Goal: Browse casually

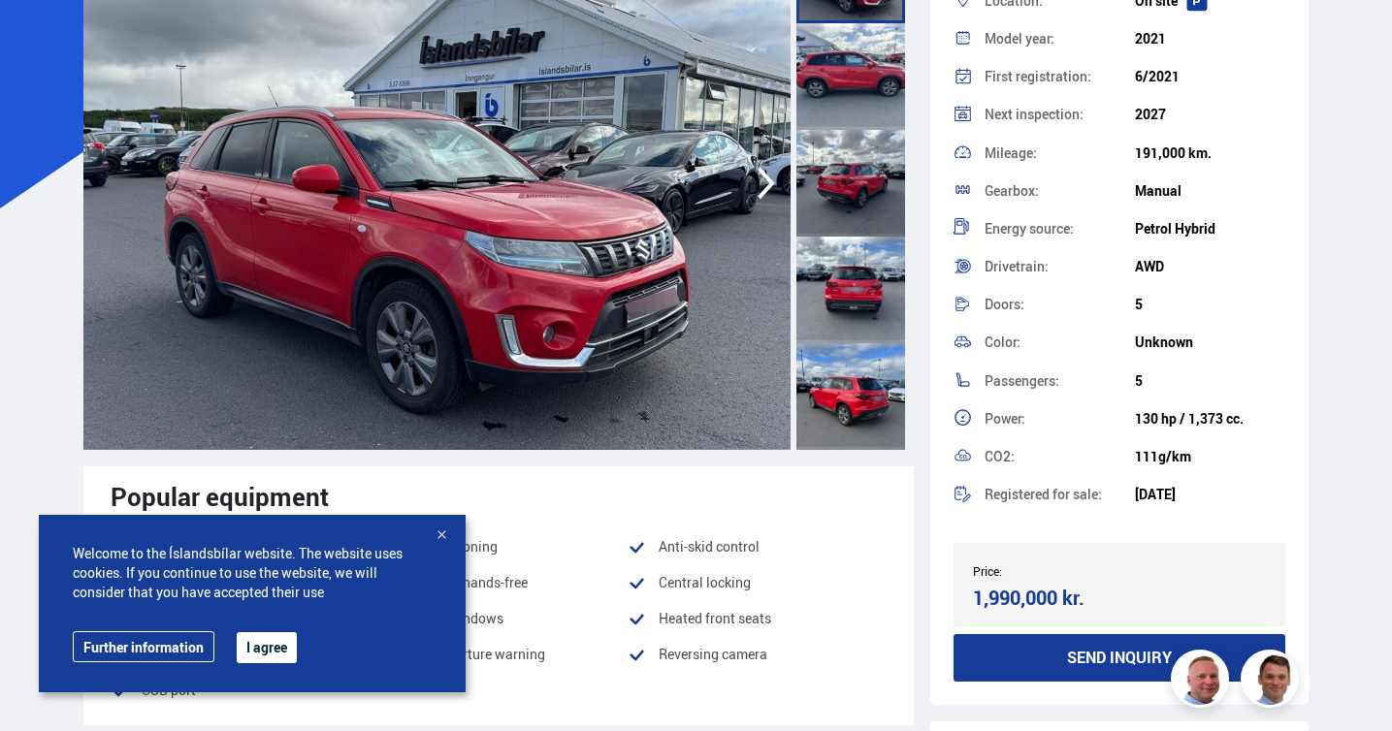
scroll to position [217, 0]
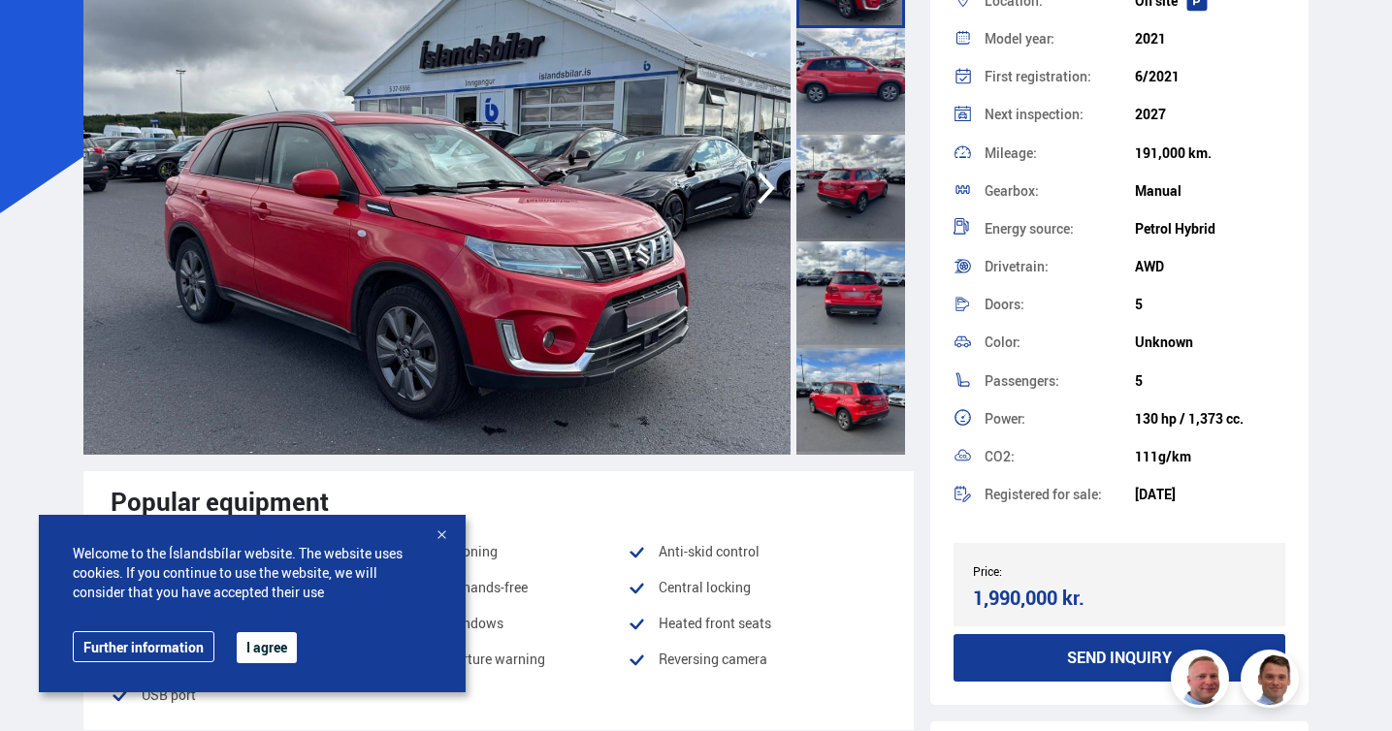
click at [505, 254] on img at bounding box center [437, 188] width 708 height 534
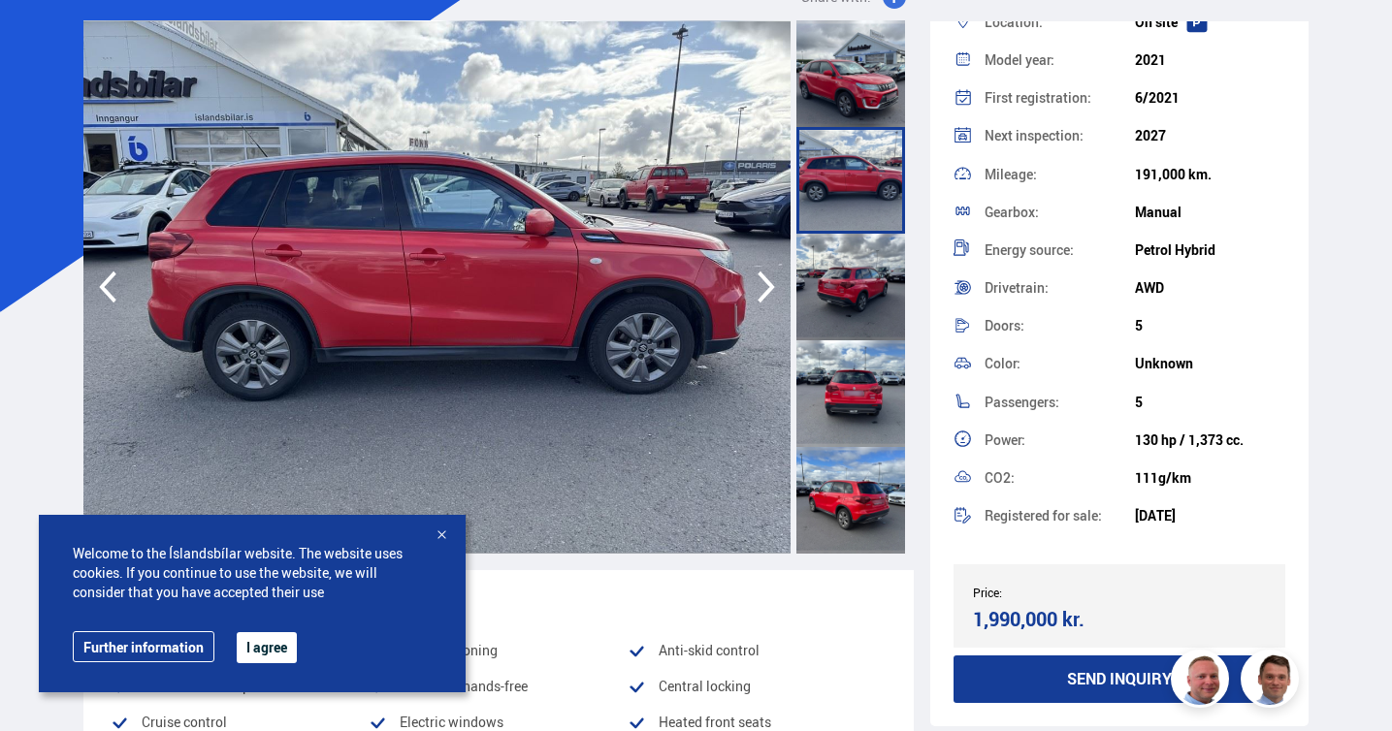
scroll to position [80, 0]
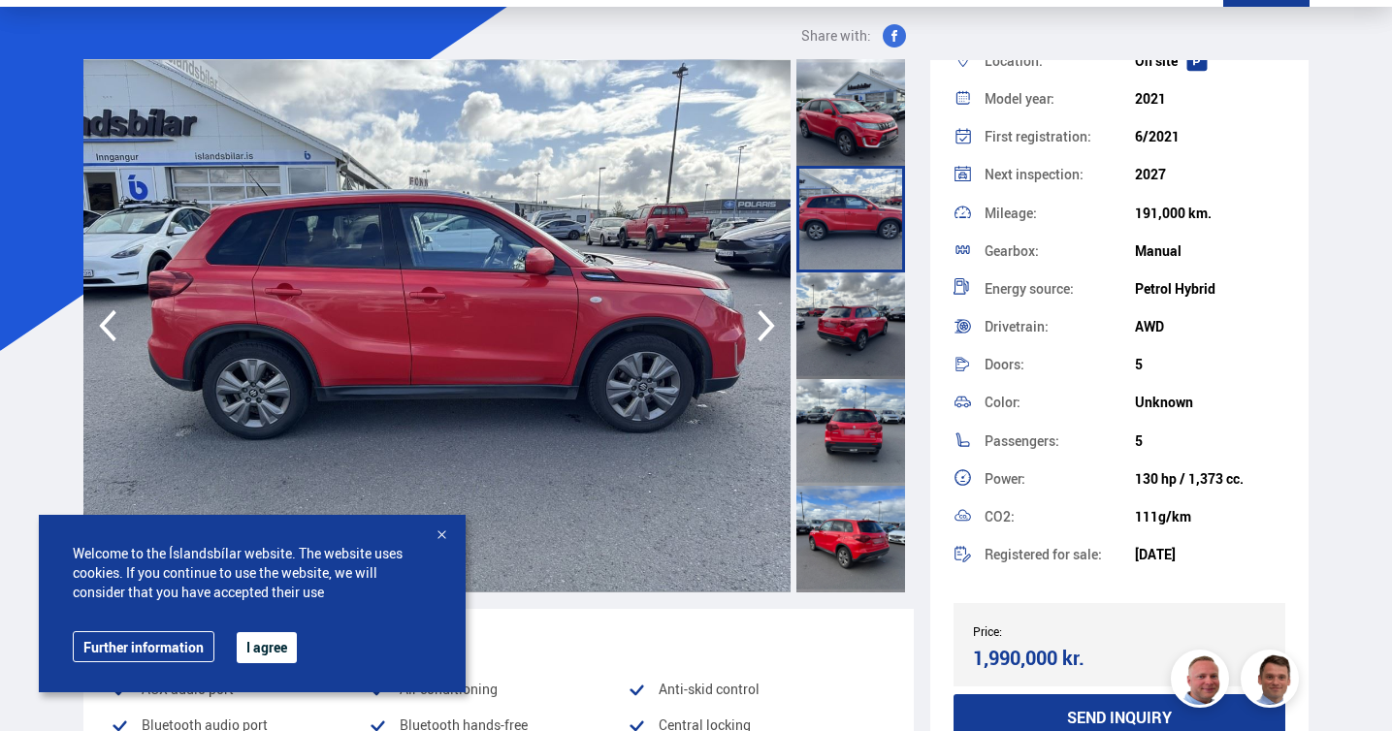
click at [768, 325] on icon "button" at bounding box center [766, 326] width 39 height 47
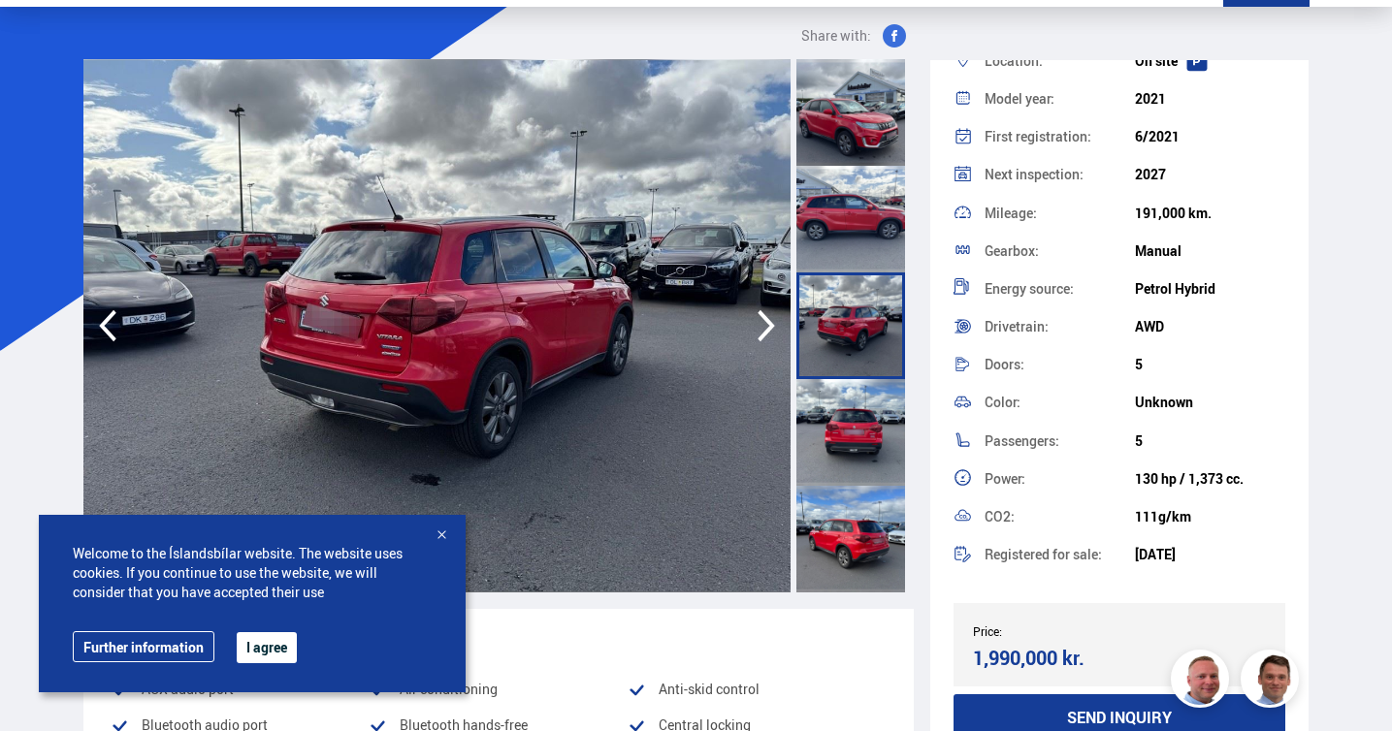
click at [768, 325] on icon "button" at bounding box center [766, 326] width 39 height 47
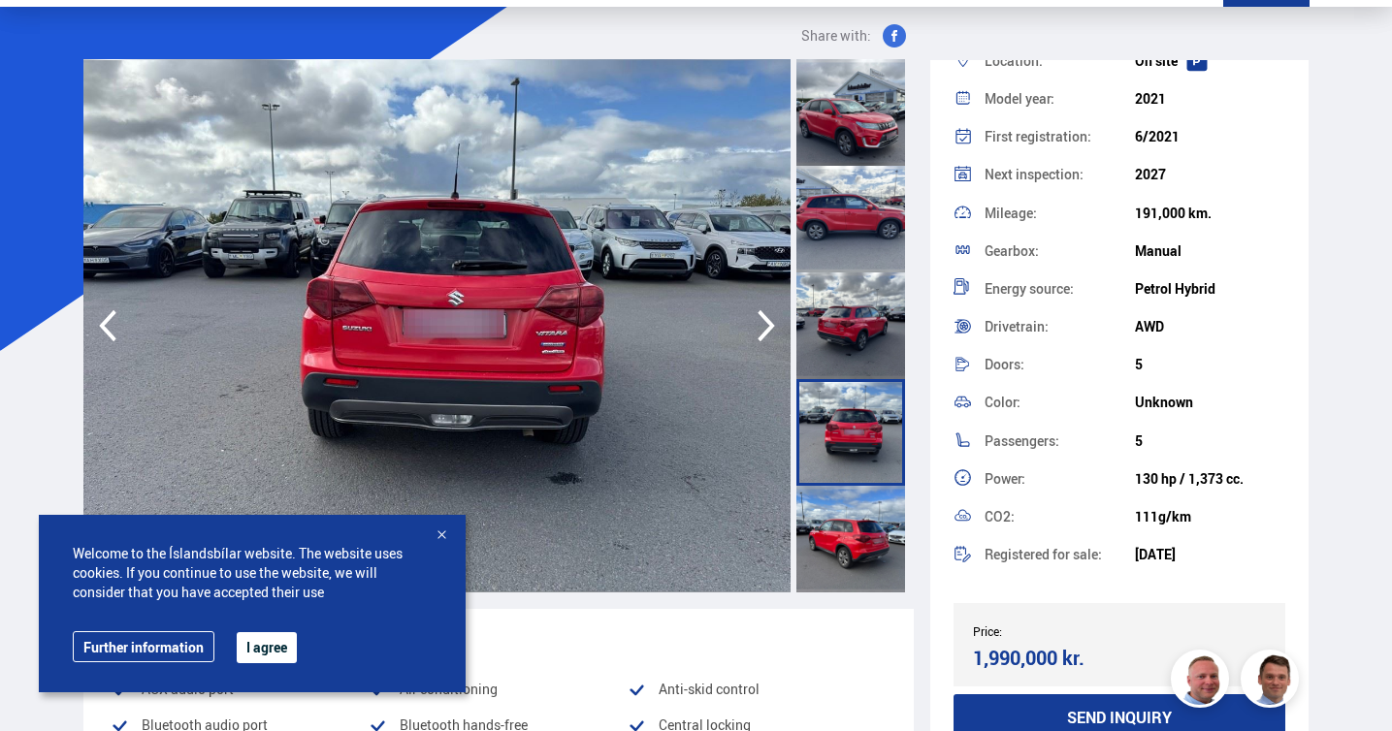
click at [768, 325] on icon "button" at bounding box center [766, 326] width 39 height 47
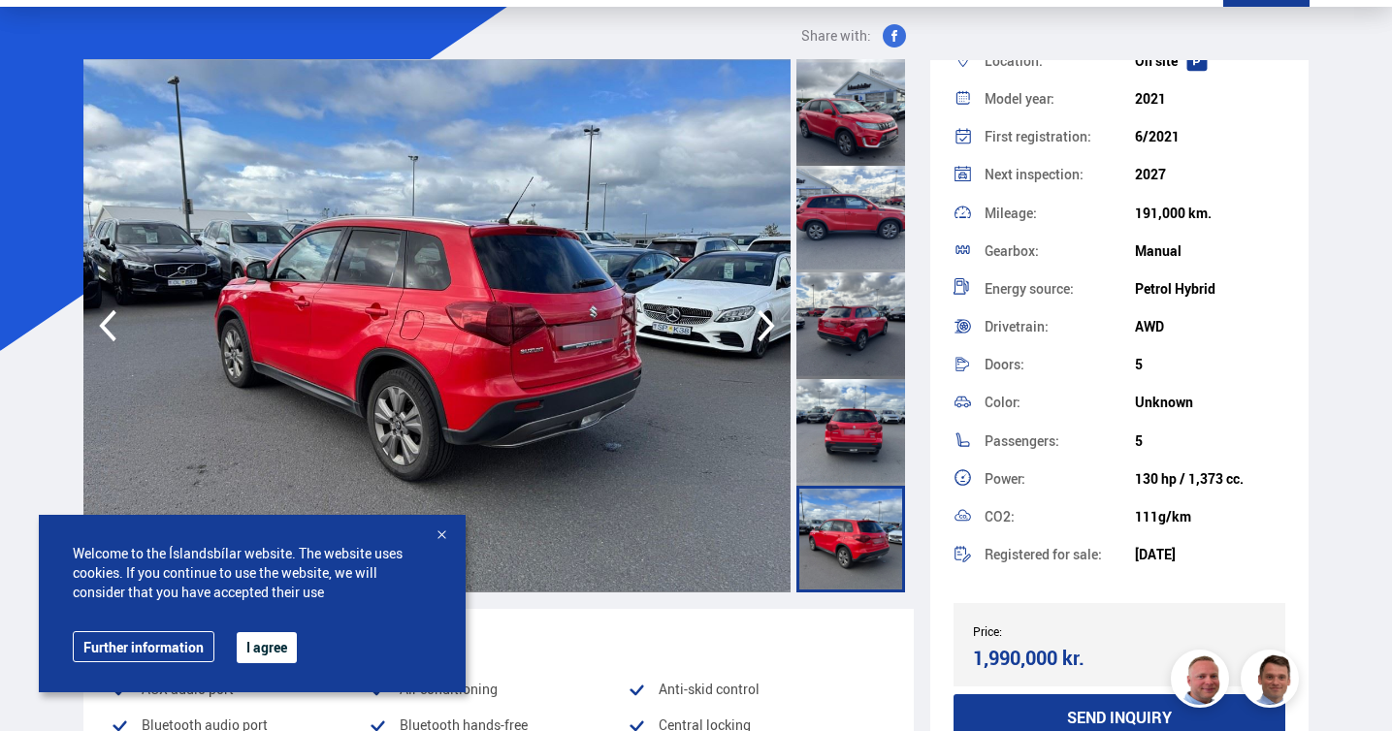
click at [768, 325] on icon "button" at bounding box center [766, 326] width 39 height 47
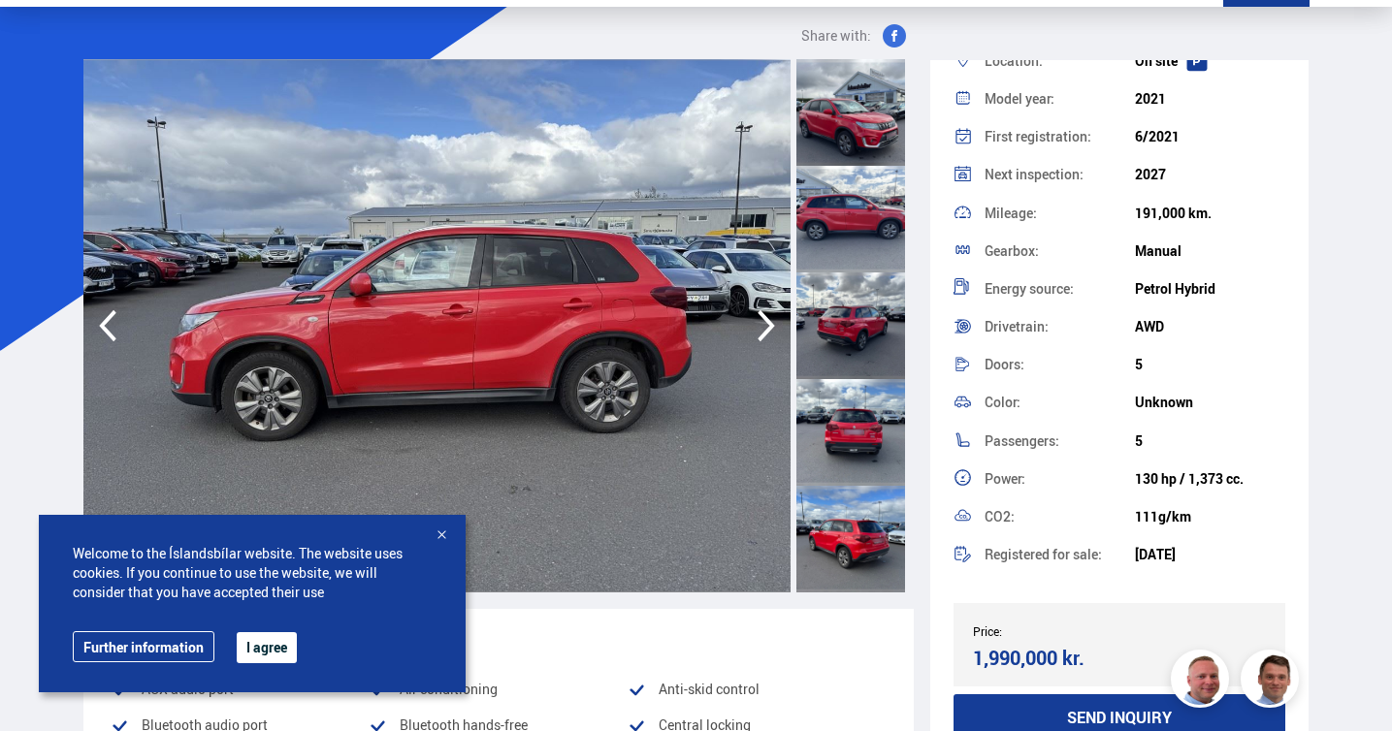
click at [768, 325] on icon "button" at bounding box center [766, 326] width 39 height 47
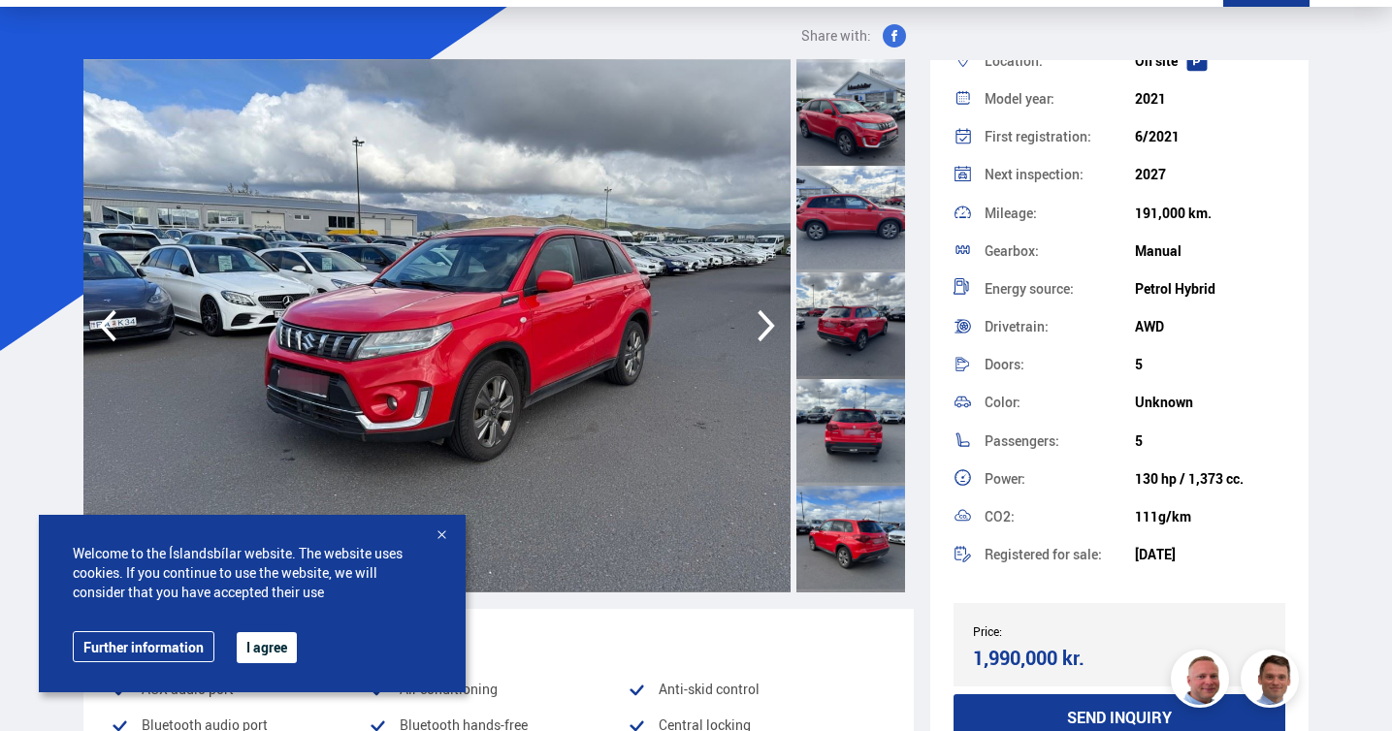
click at [768, 325] on icon "button" at bounding box center [766, 326] width 39 height 47
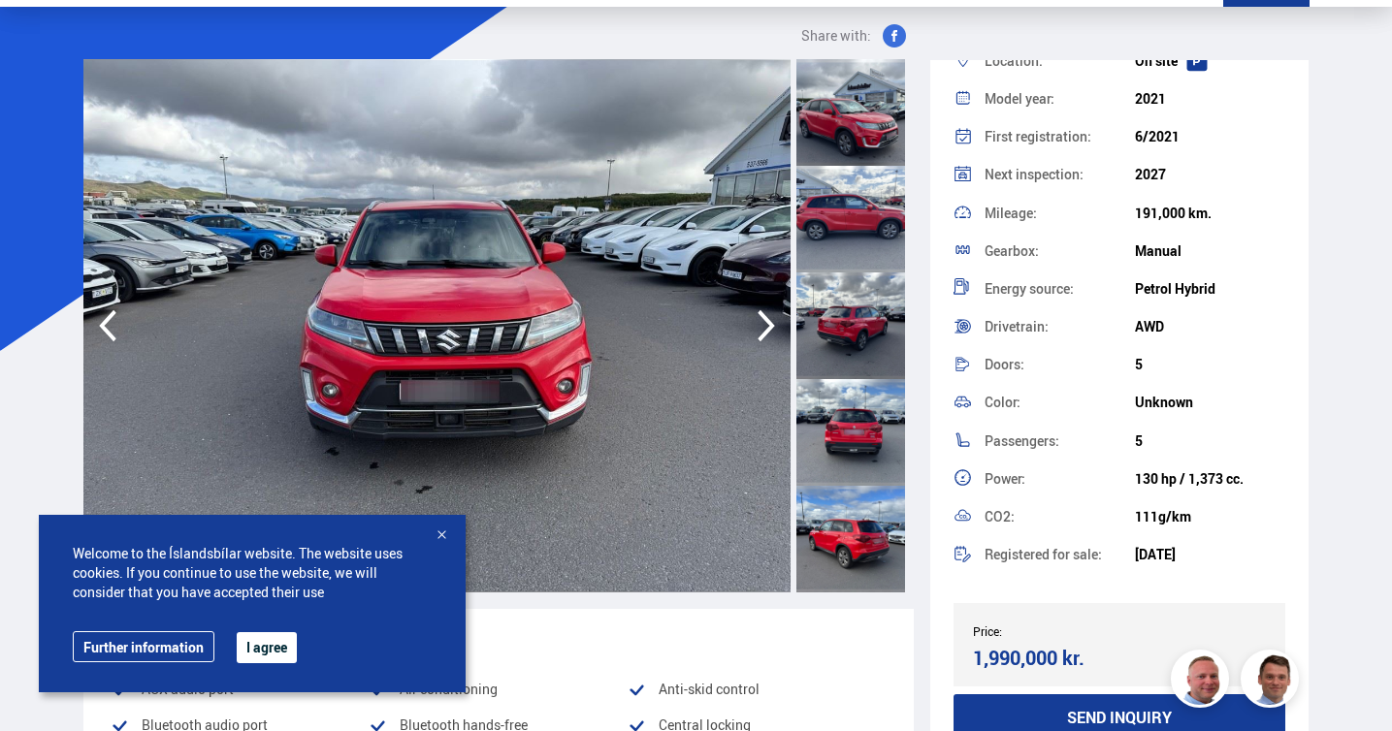
click at [768, 325] on icon "button" at bounding box center [766, 326] width 39 height 47
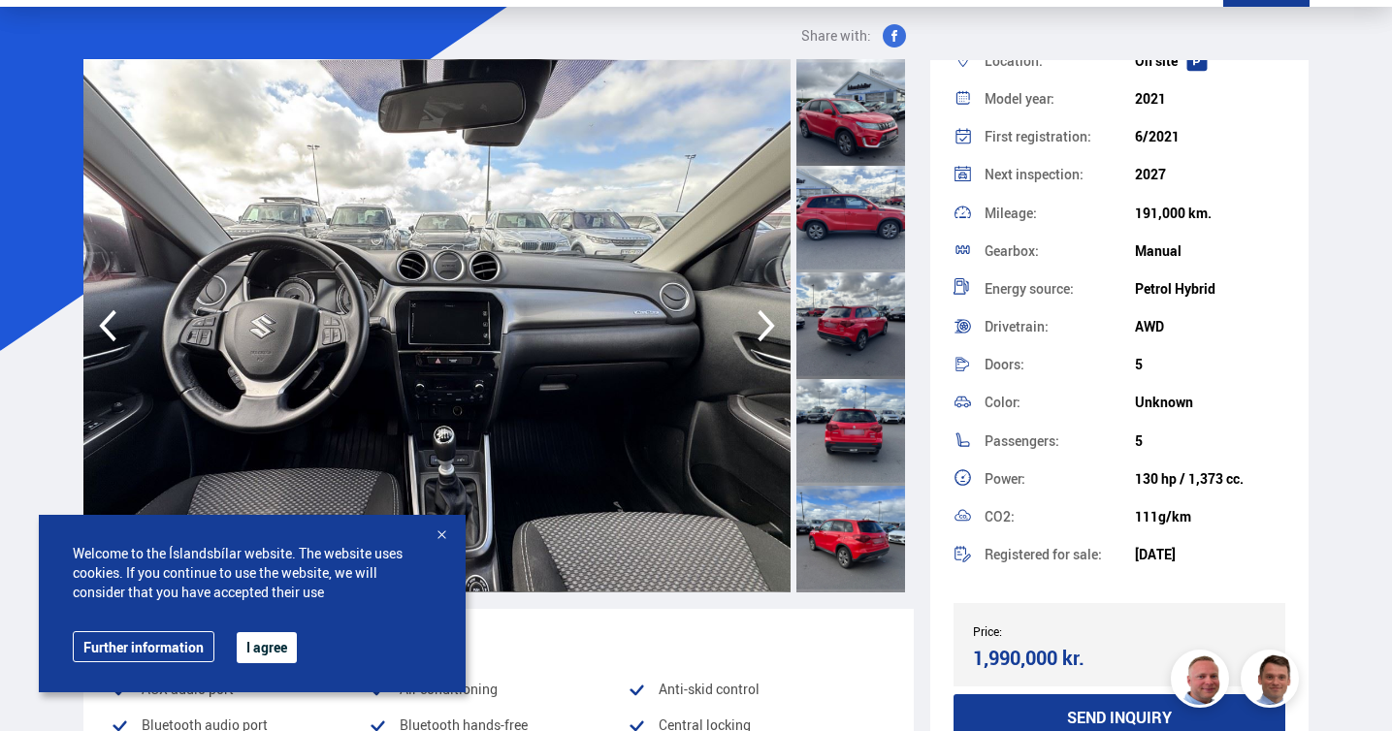
click at [768, 325] on icon "button" at bounding box center [766, 326] width 39 height 47
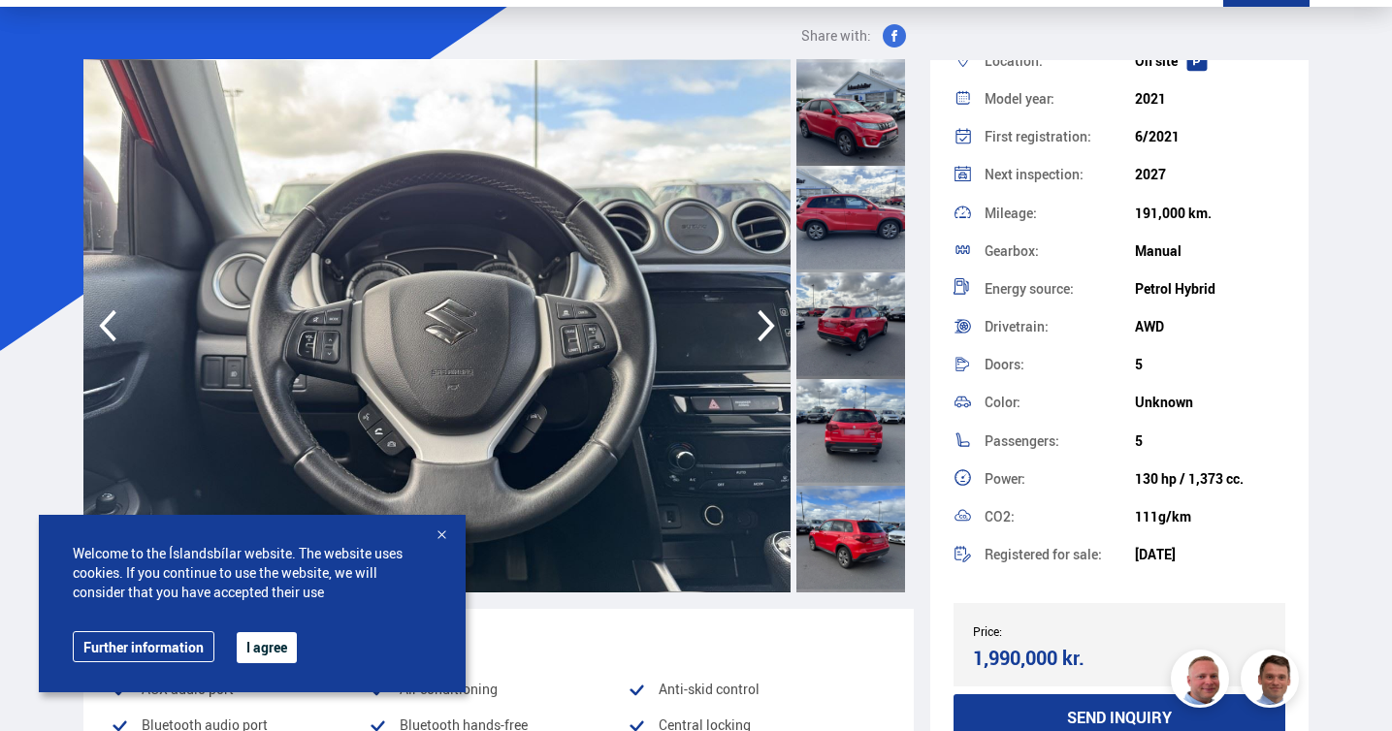
click at [768, 325] on icon "button" at bounding box center [766, 326] width 39 height 47
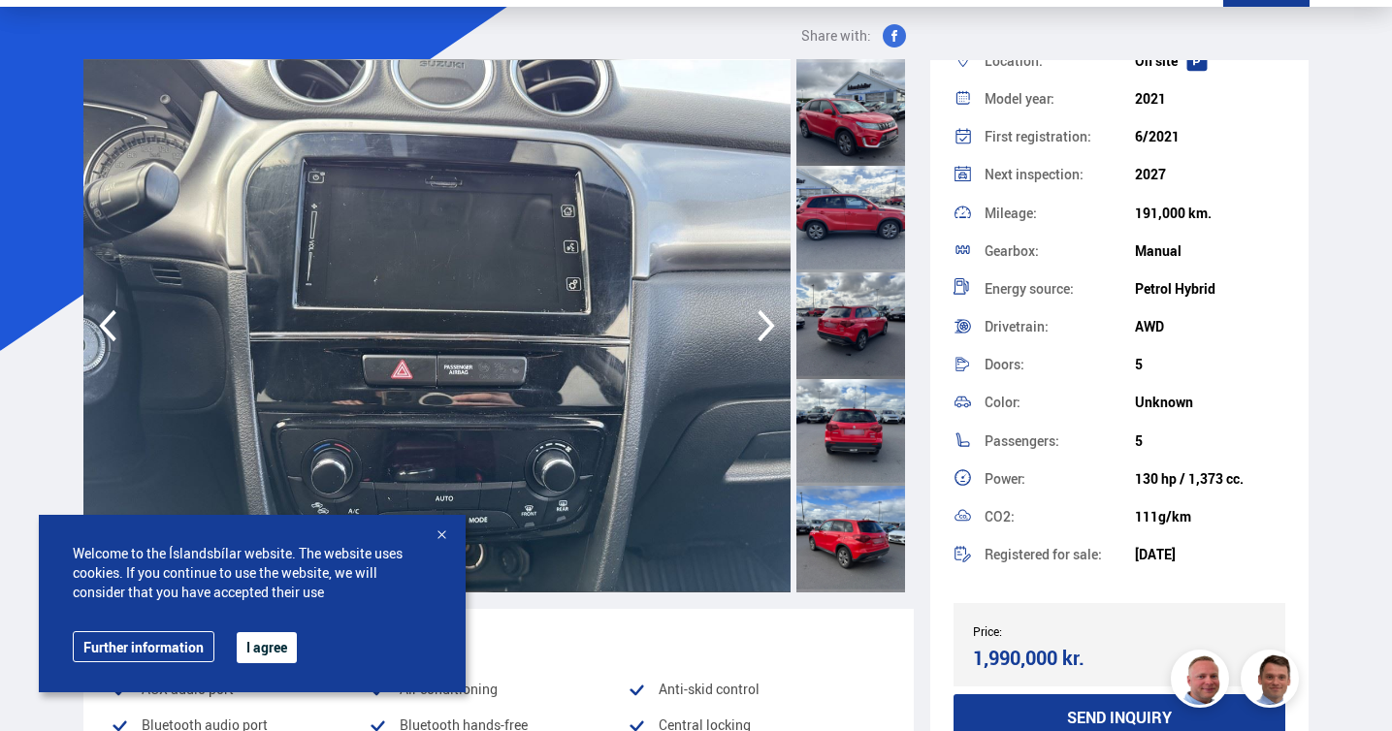
click at [768, 324] on icon "button" at bounding box center [766, 326] width 39 height 47
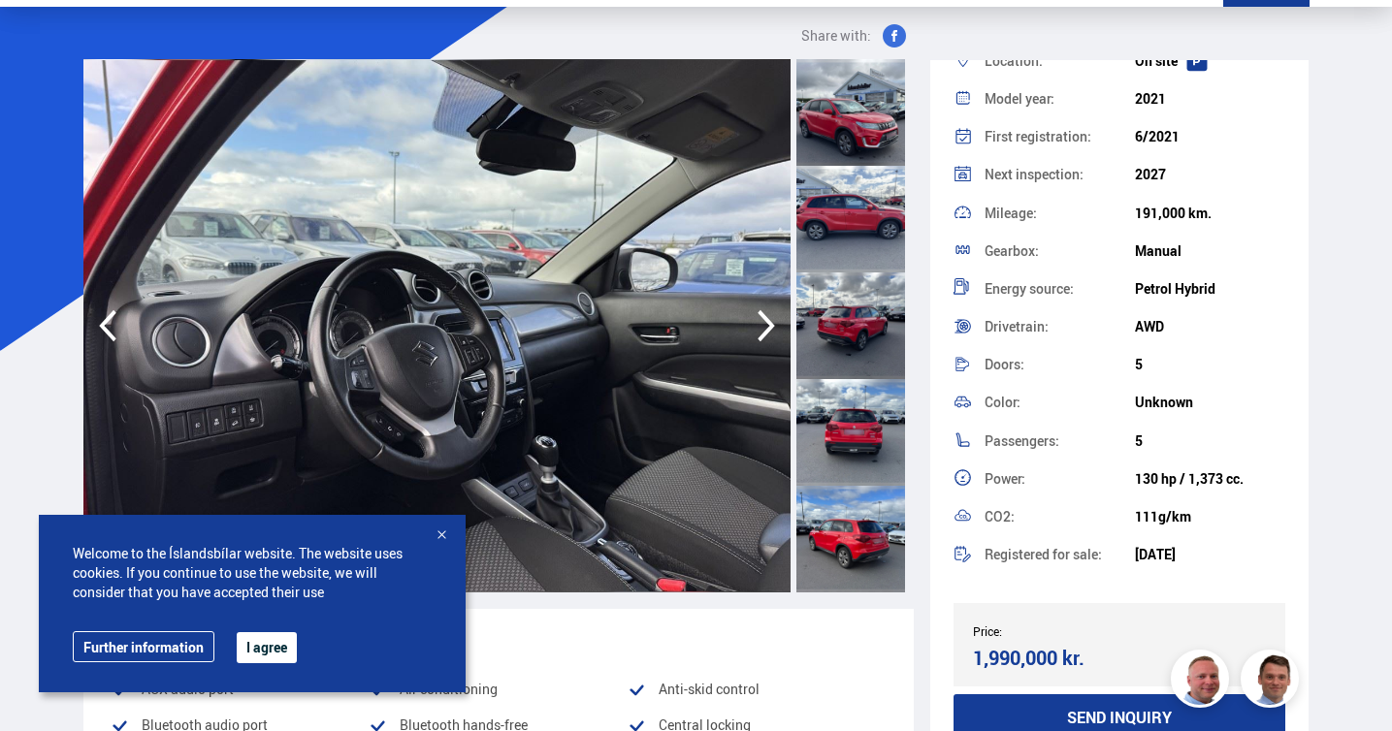
click at [768, 324] on icon "button" at bounding box center [766, 326] width 39 height 47
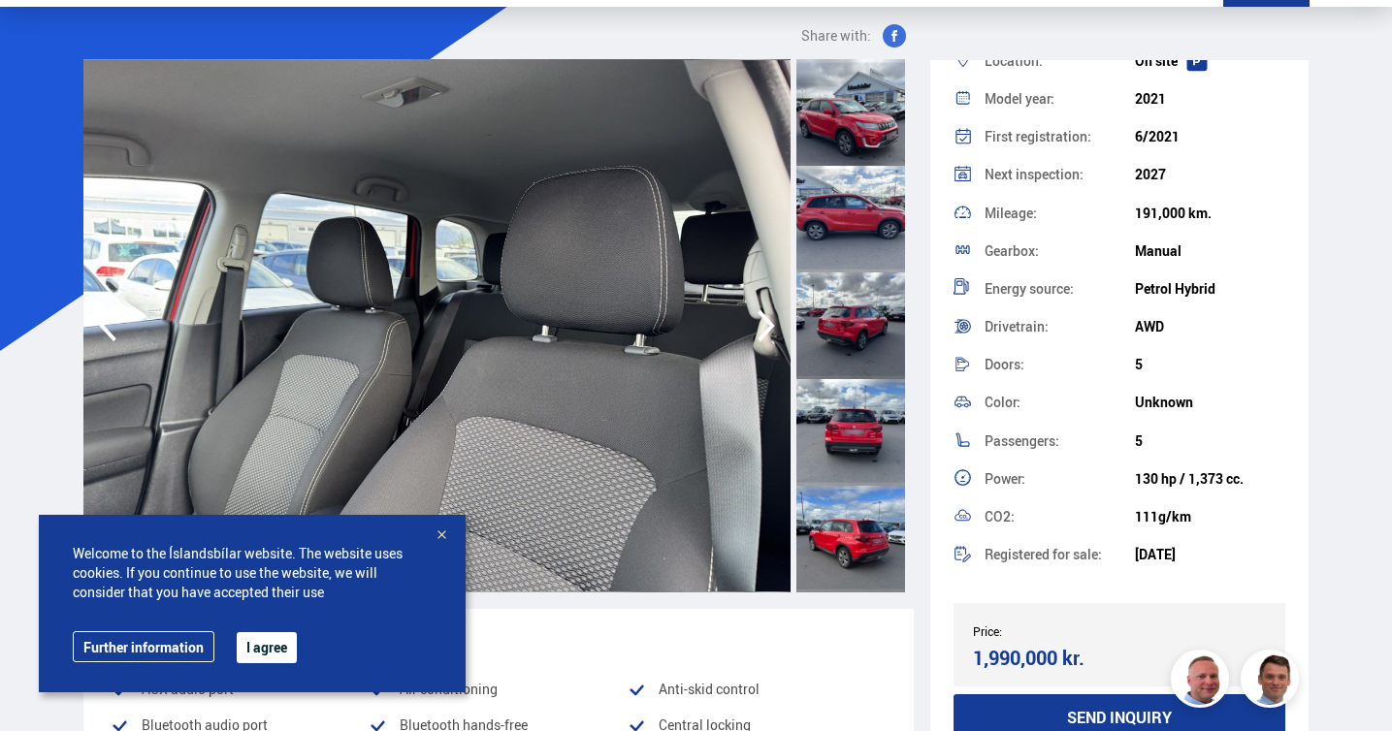
click at [768, 324] on icon "button" at bounding box center [766, 326] width 39 height 47
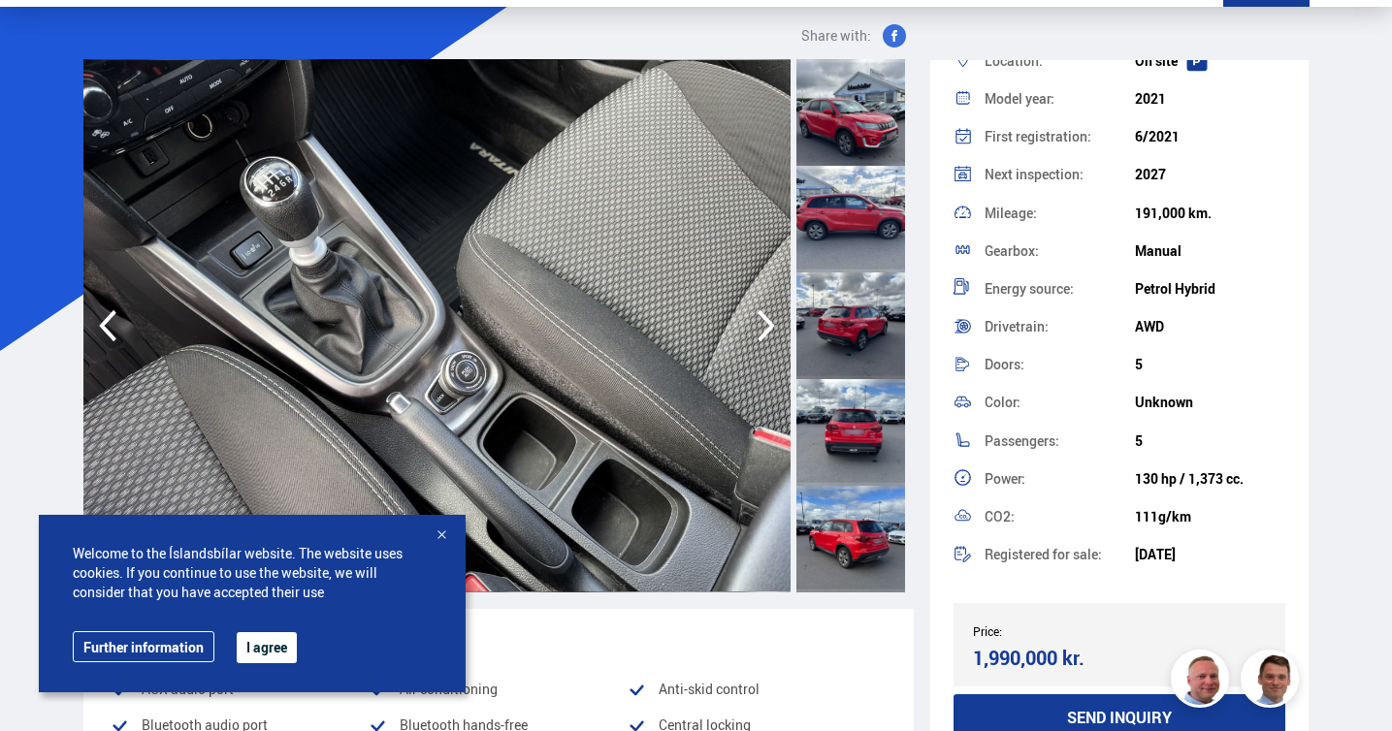
click at [768, 324] on icon "button" at bounding box center [766, 326] width 39 height 47
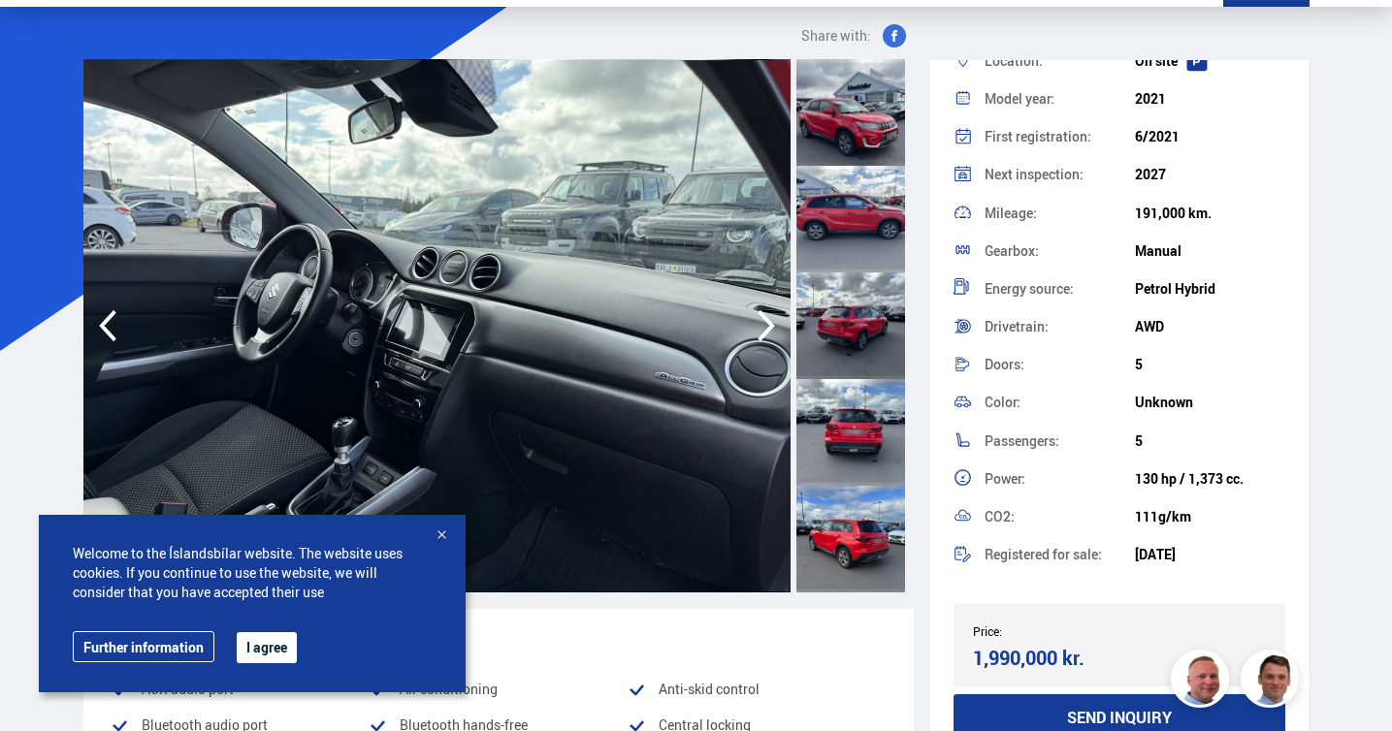
click at [768, 324] on icon "button" at bounding box center [766, 326] width 39 height 47
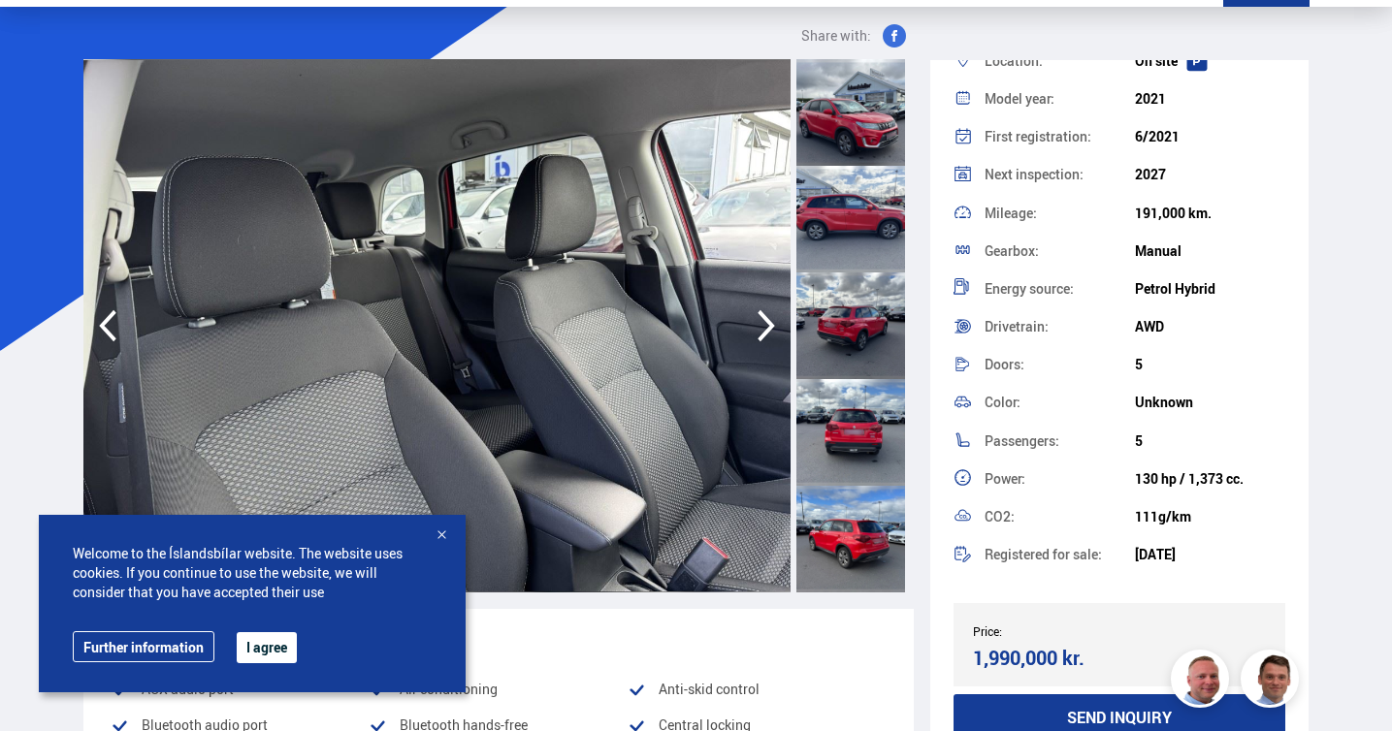
click at [768, 324] on icon "button" at bounding box center [766, 326] width 39 height 47
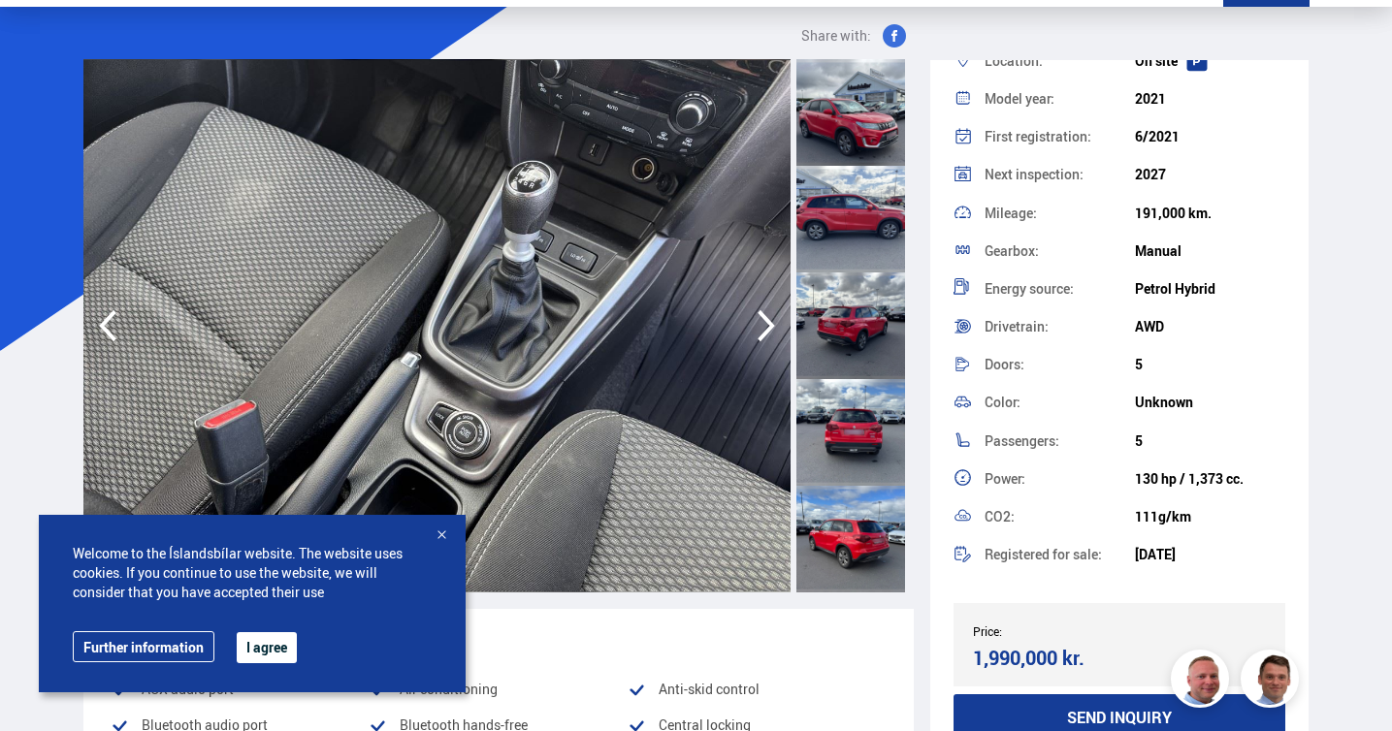
click at [768, 324] on icon "button" at bounding box center [766, 326] width 39 height 47
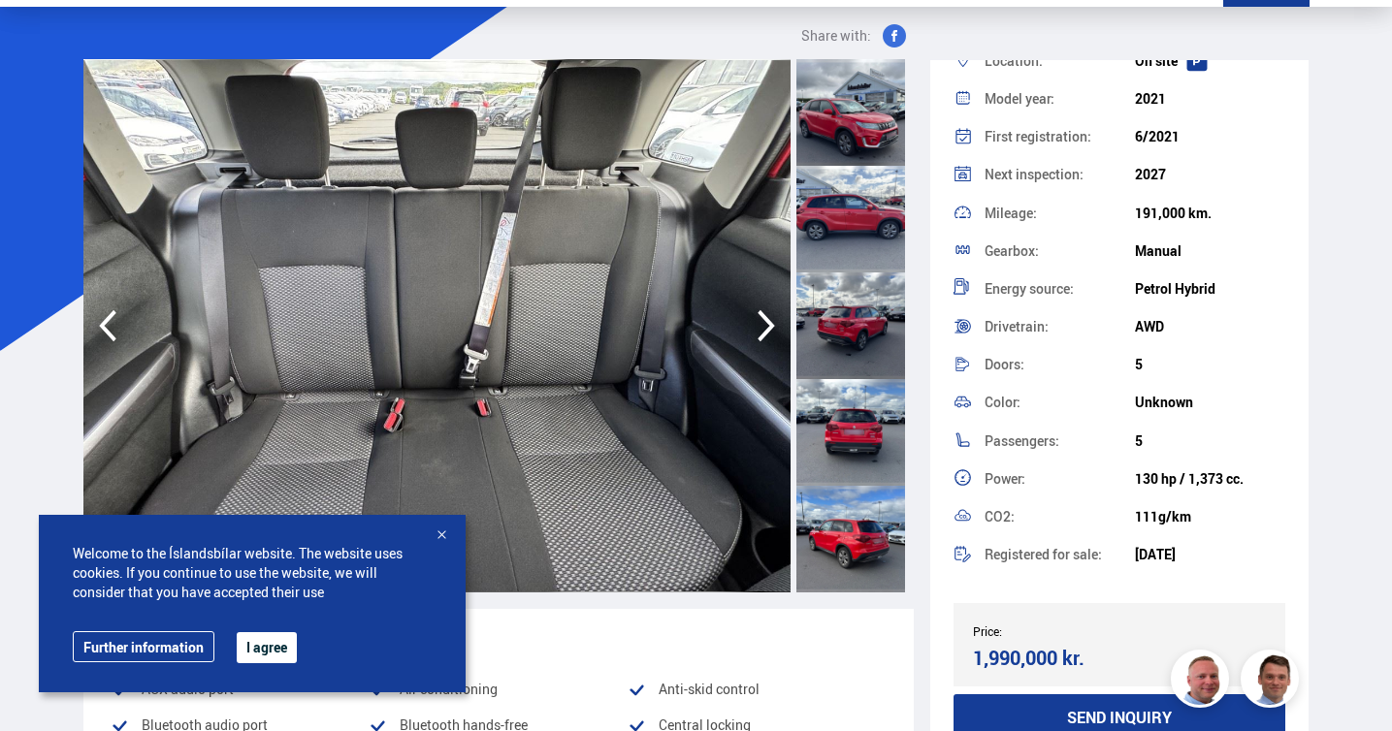
click at [768, 324] on icon "button" at bounding box center [766, 326] width 39 height 47
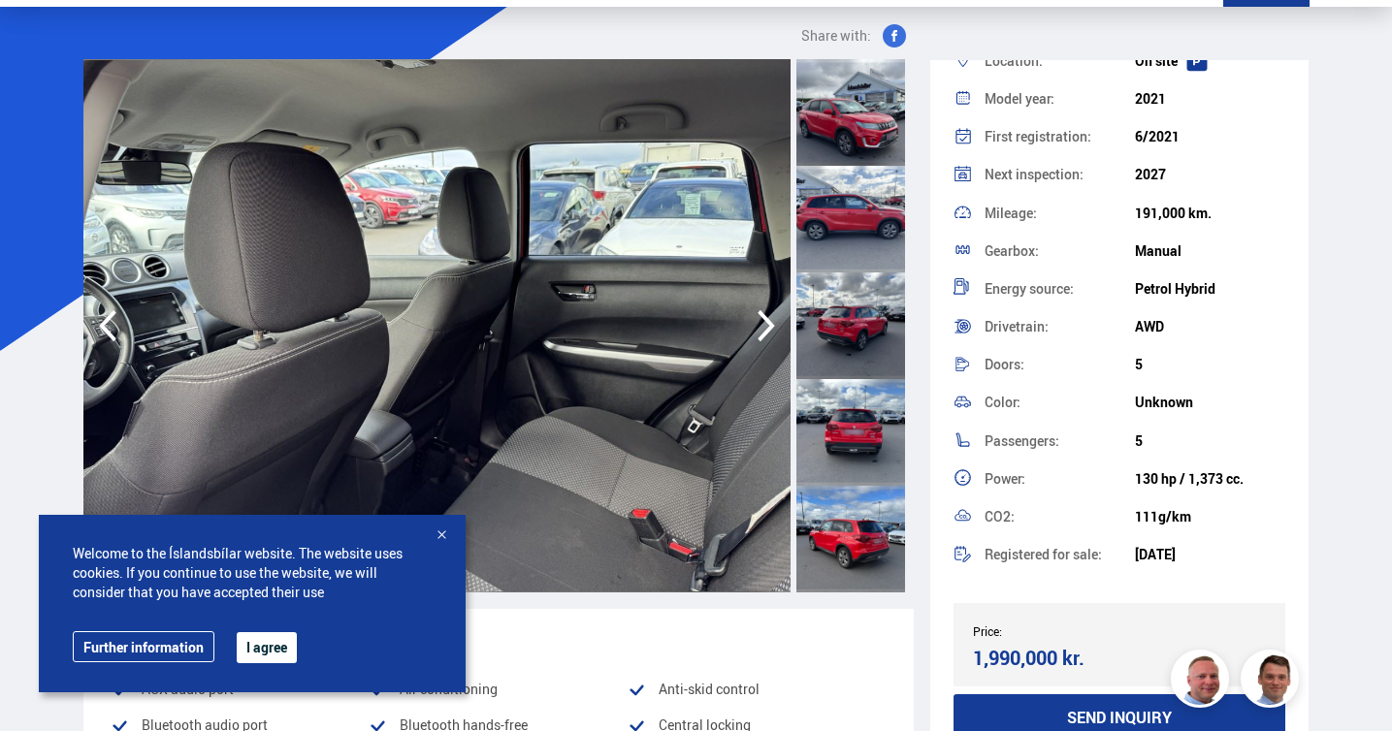
click at [768, 324] on icon "button" at bounding box center [766, 326] width 39 height 47
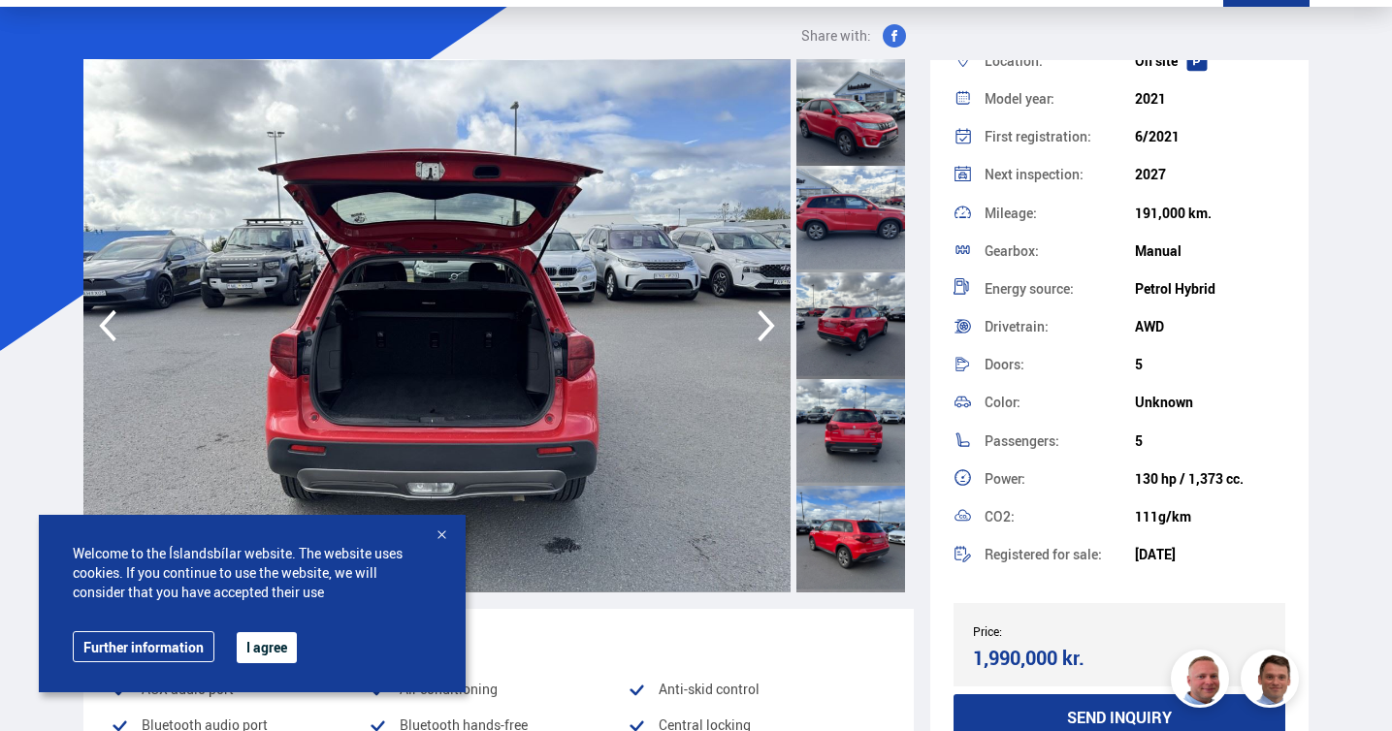
click at [768, 324] on icon "button" at bounding box center [766, 326] width 39 height 47
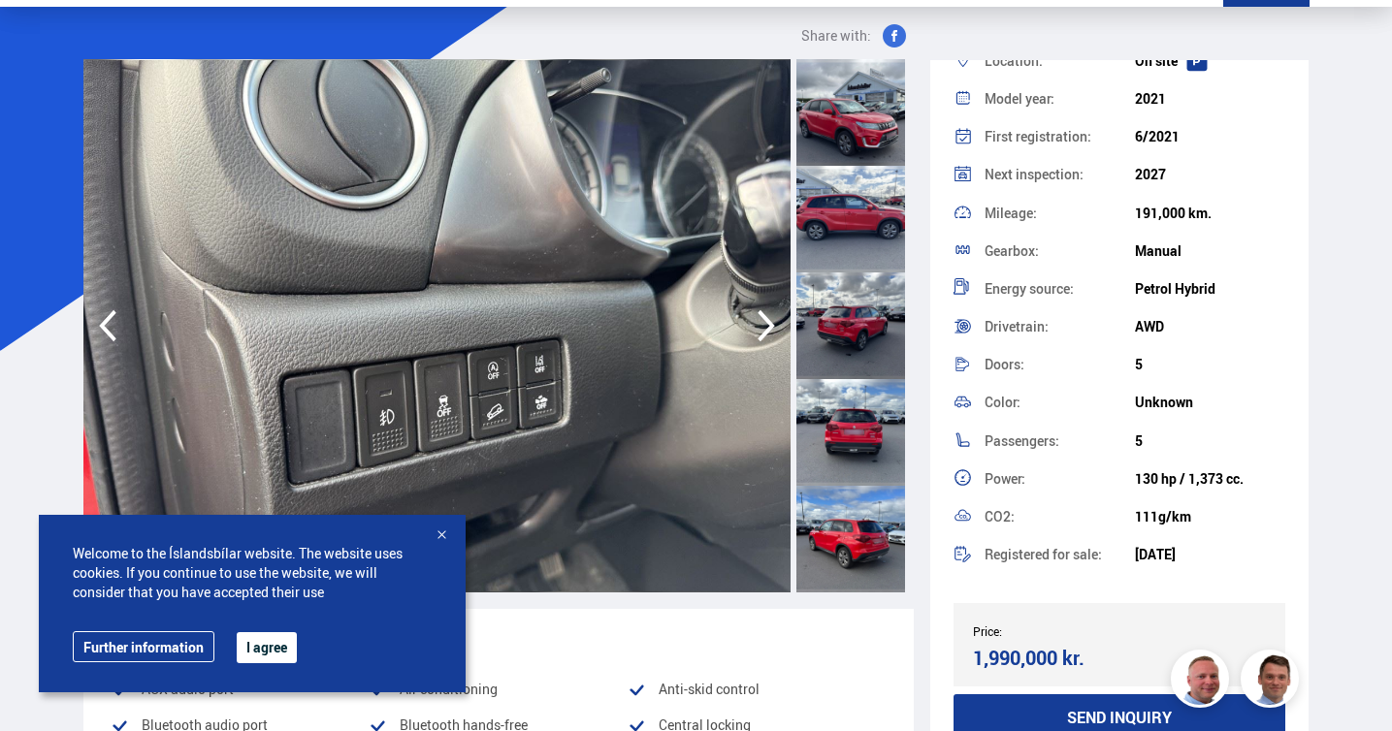
click at [768, 324] on icon "button" at bounding box center [766, 326] width 39 height 47
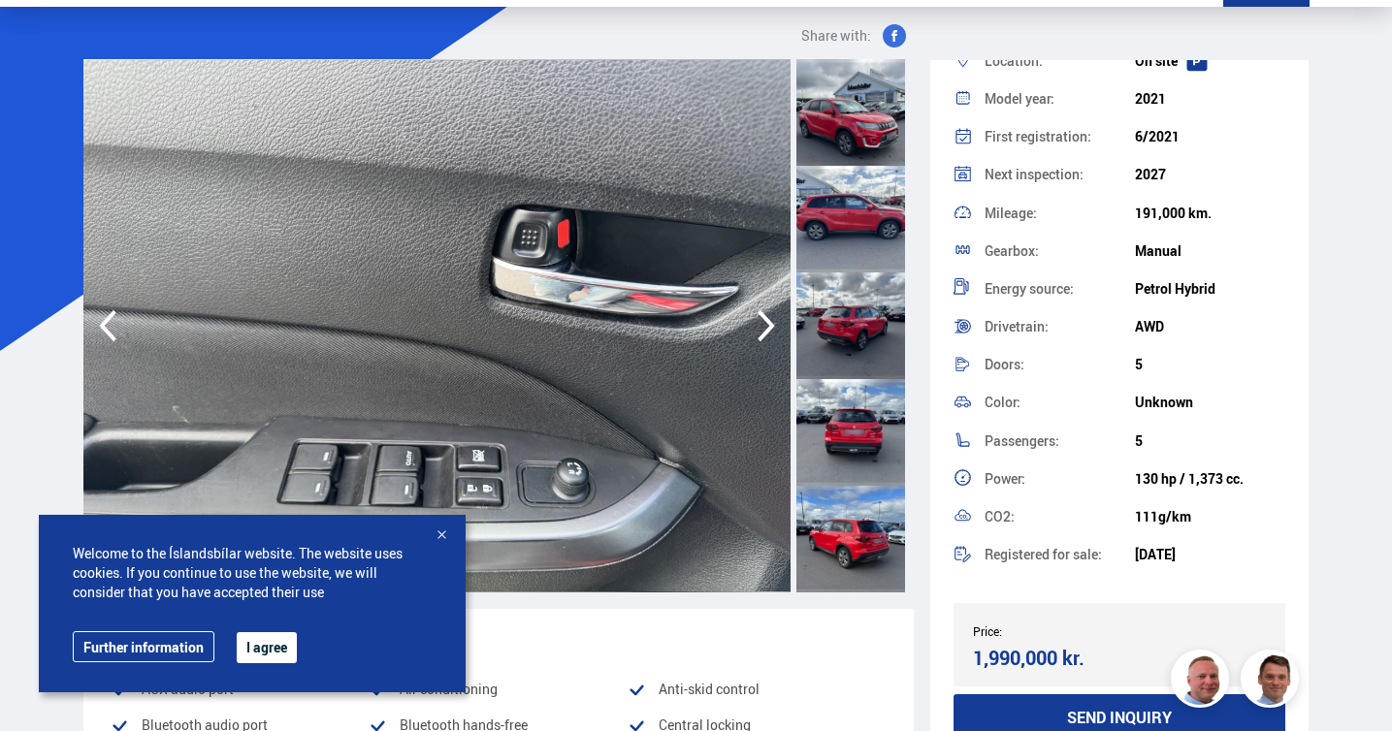
click at [768, 324] on icon "button" at bounding box center [766, 326] width 39 height 47
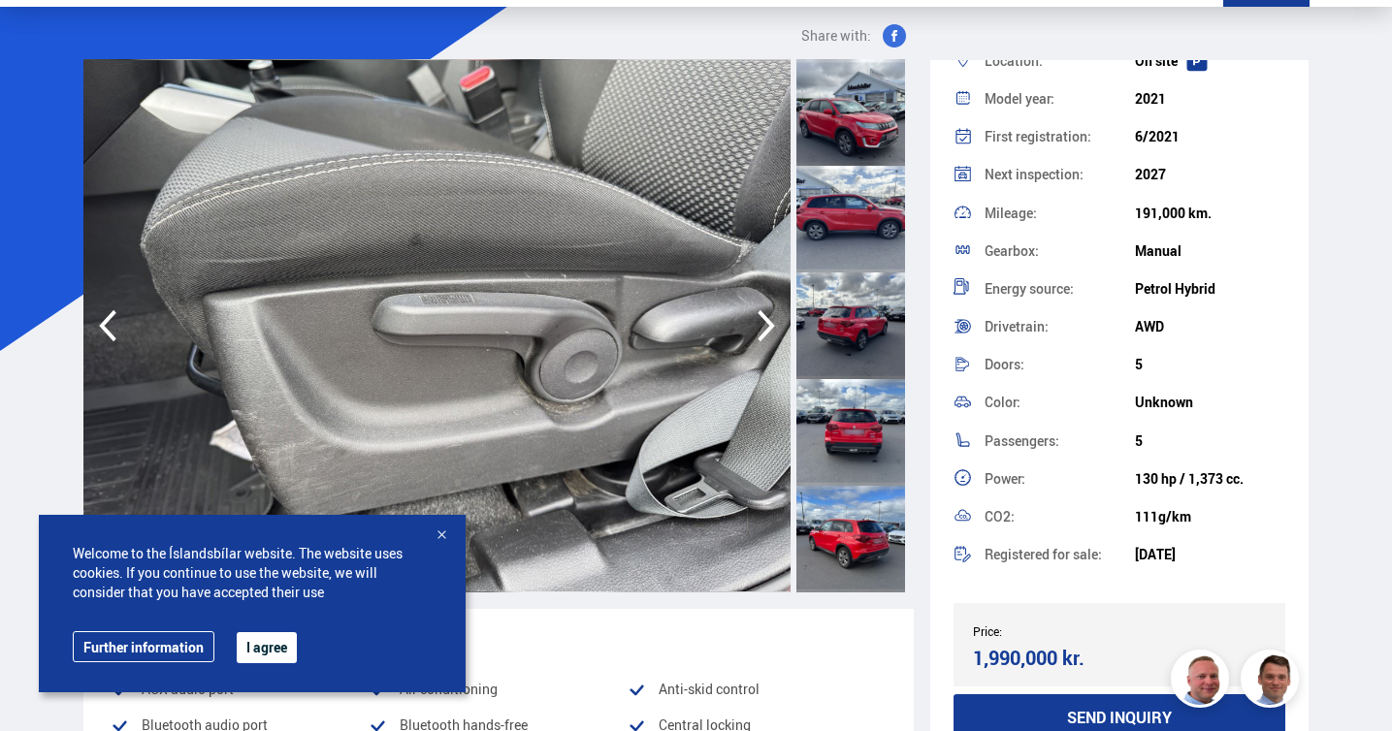
click at [768, 324] on icon "button" at bounding box center [766, 326] width 39 height 47
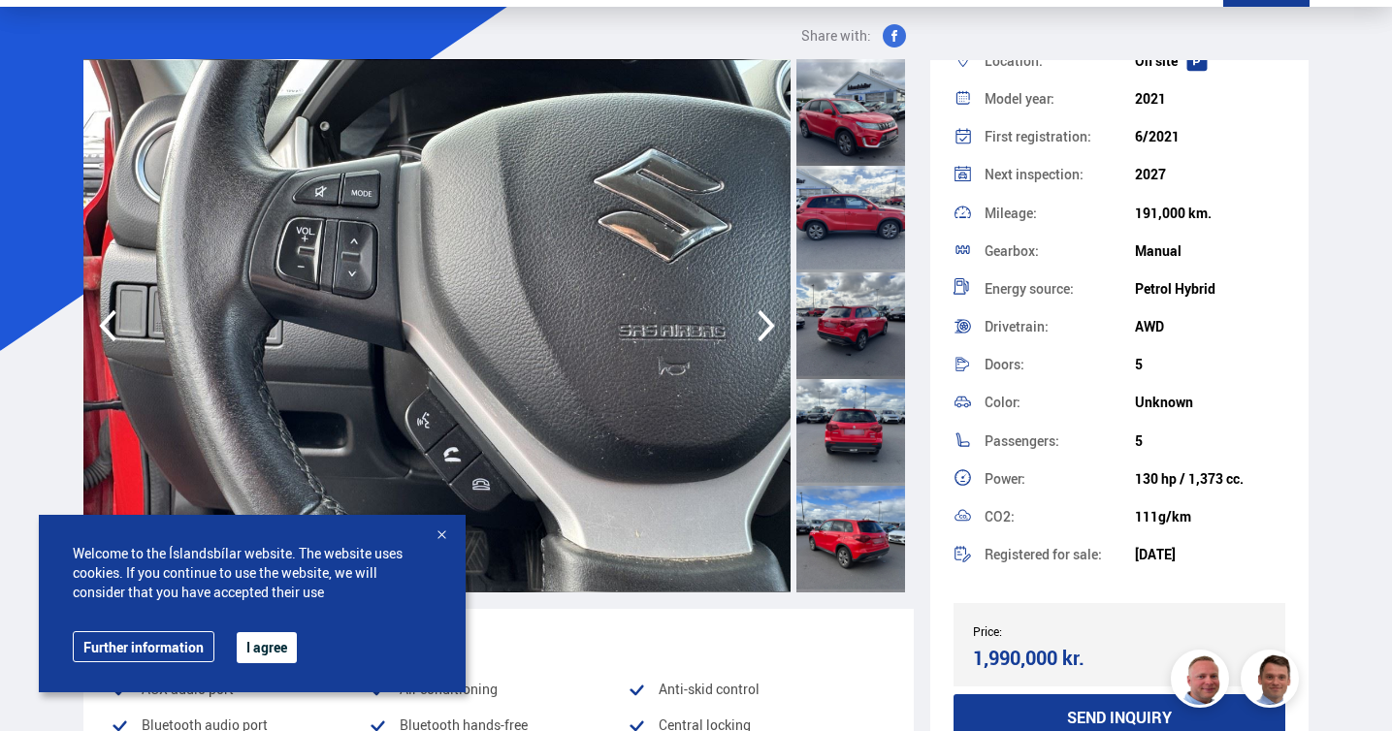
click at [768, 324] on icon "button" at bounding box center [766, 326] width 39 height 47
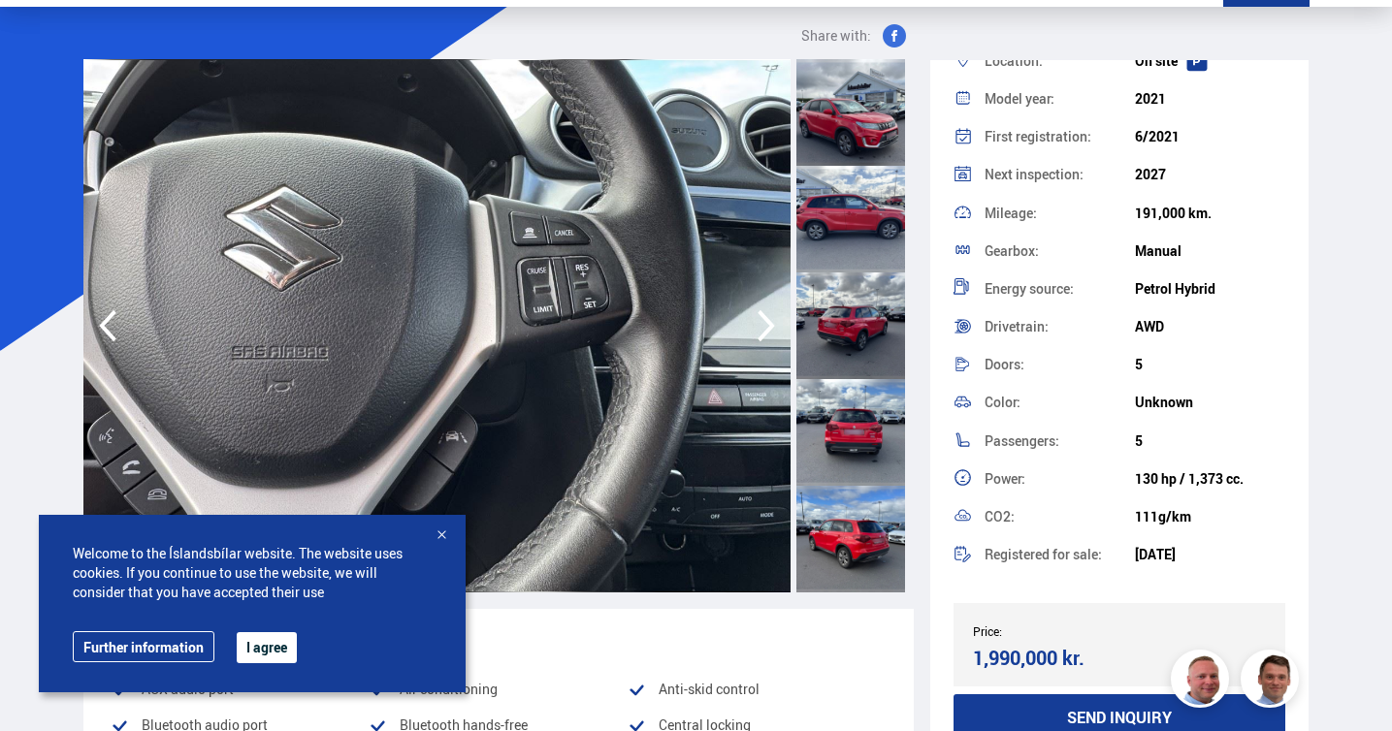
click at [768, 324] on icon "button" at bounding box center [766, 326] width 39 height 47
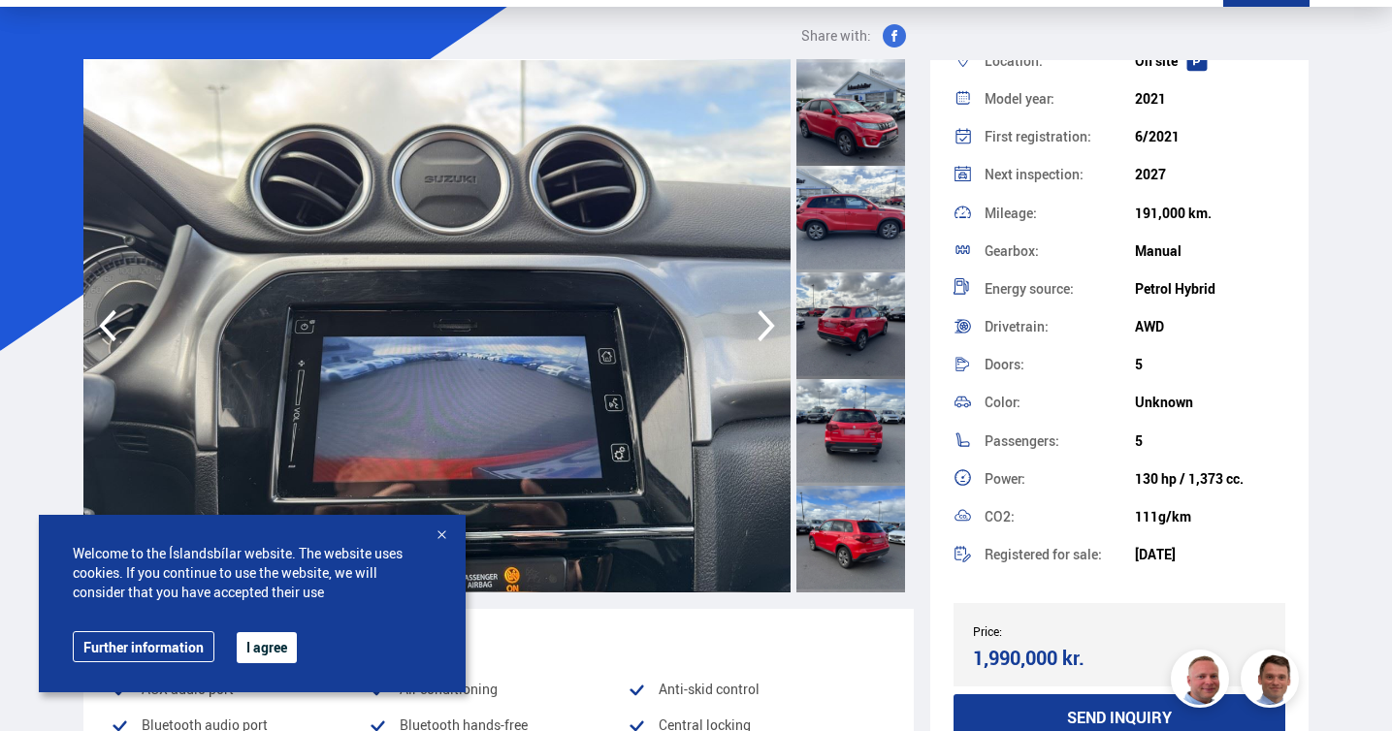
click at [768, 324] on icon "button" at bounding box center [766, 326] width 39 height 47
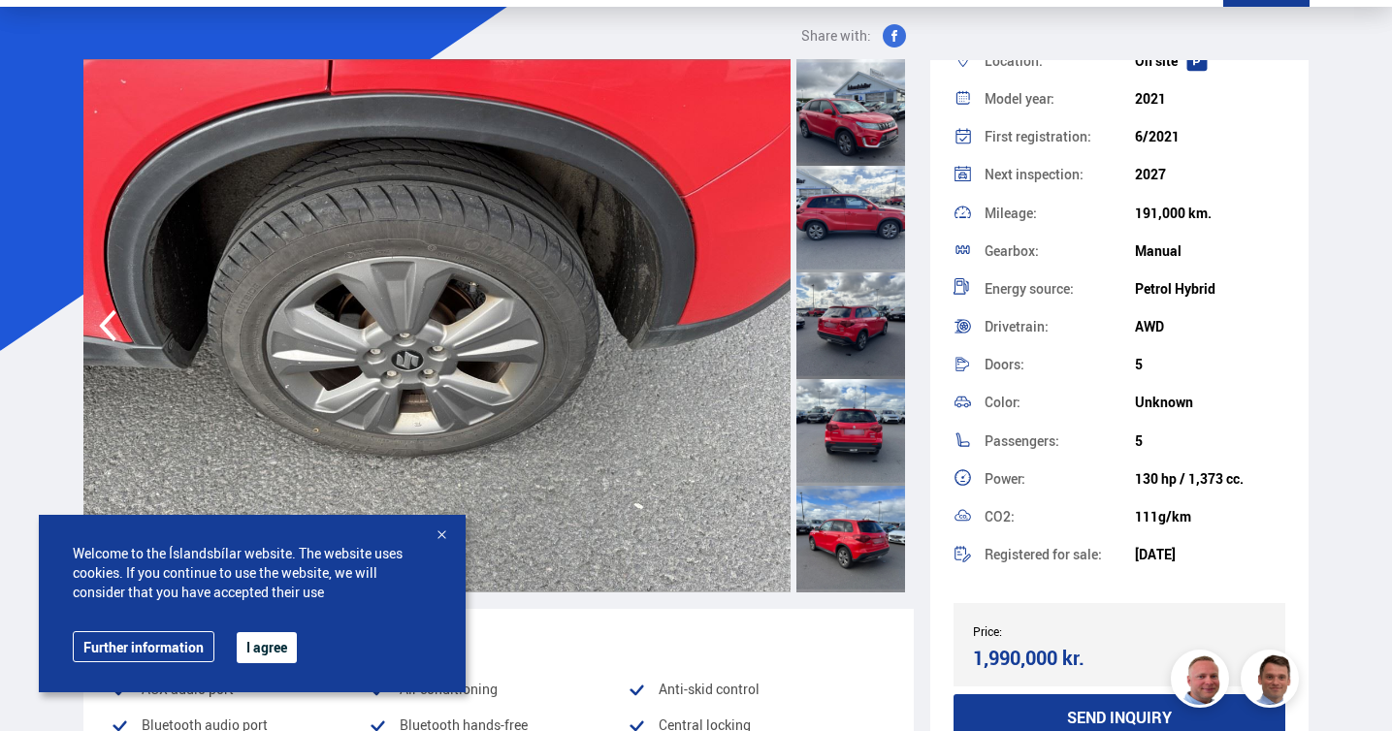
click at [768, 324] on img at bounding box center [437, 326] width 708 height 534
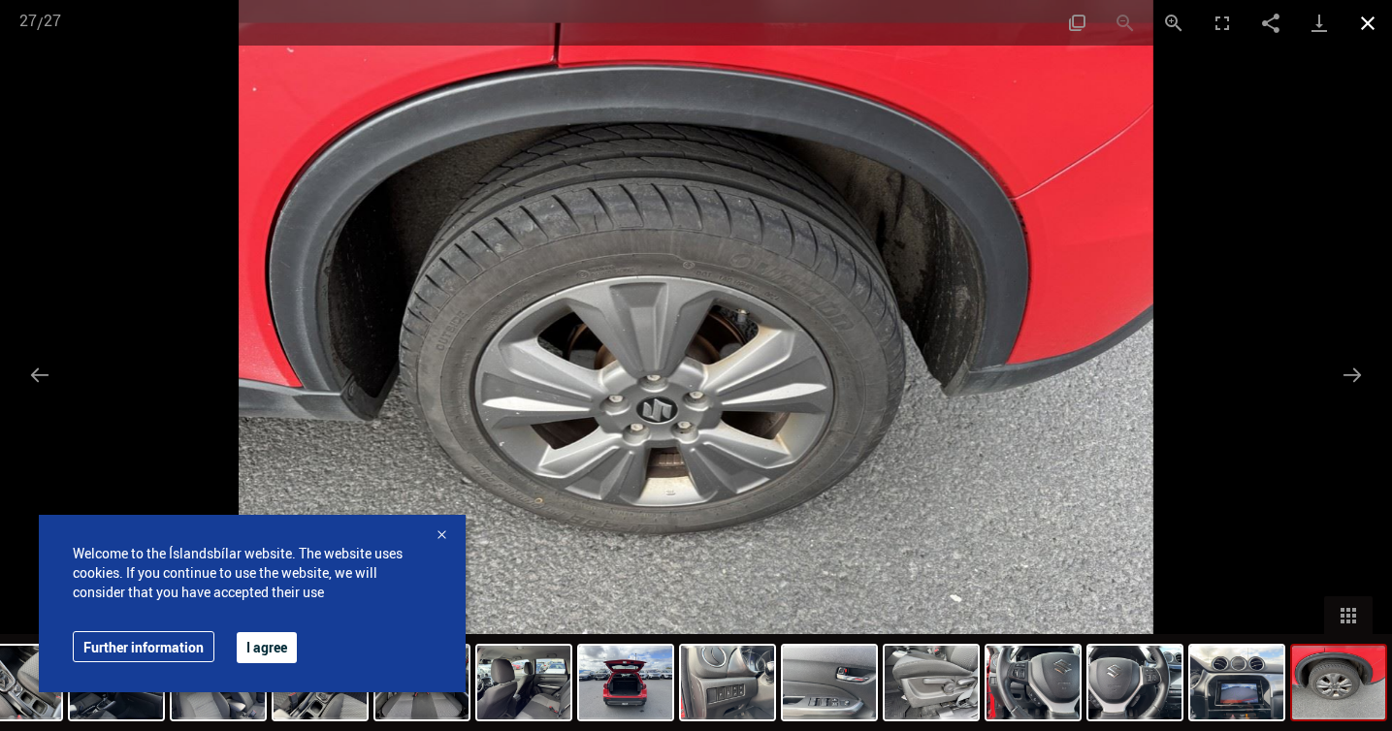
click at [1368, 20] on button "Close gallery" at bounding box center [1368, 23] width 49 height 46
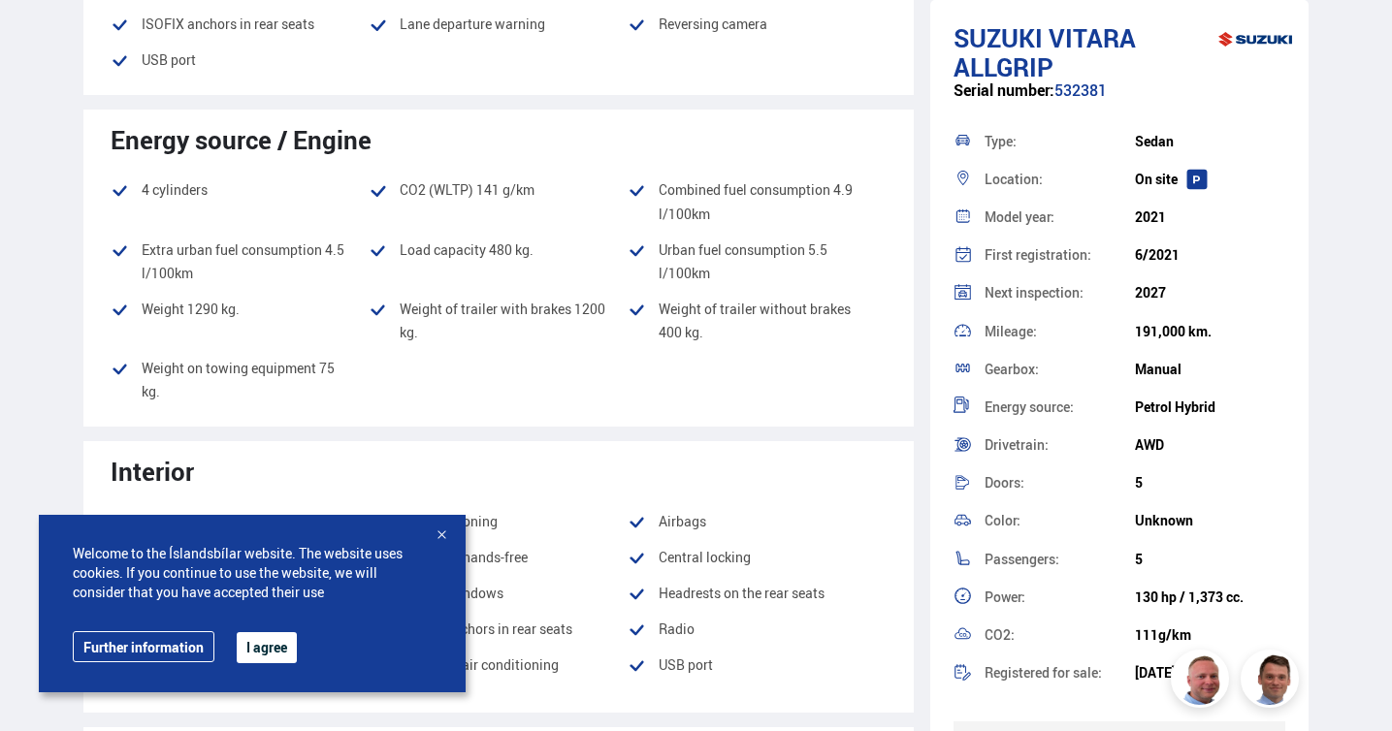
scroll to position [0, 0]
